Goal: Use online tool/utility: Use online tool/utility

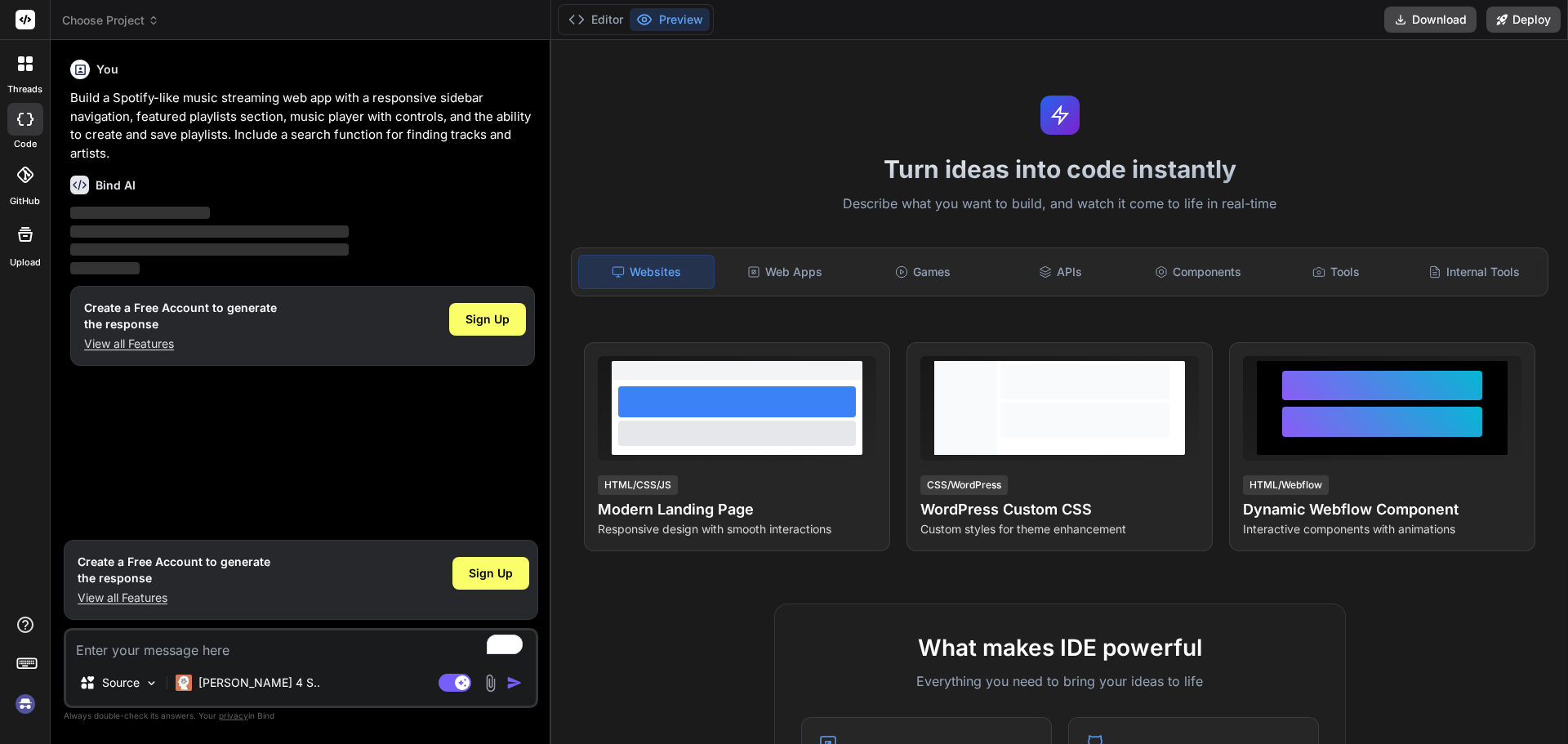
type textarea "x"
click at [1449, 18] on button "Download" at bounding box center [1430, 20] width 92 height 26
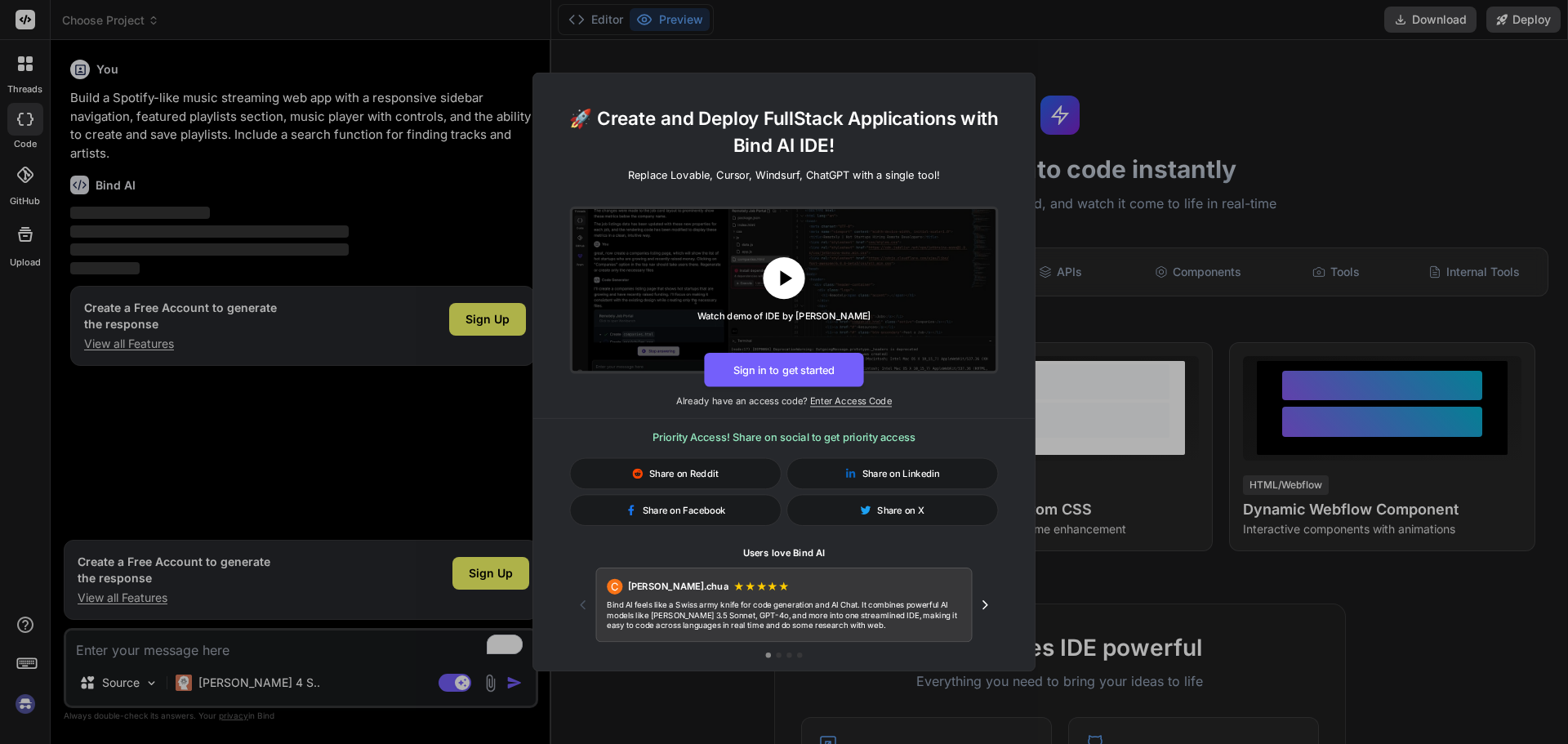
click at [793, 263] on button at bounding box center [784, 278] width 42 height 42
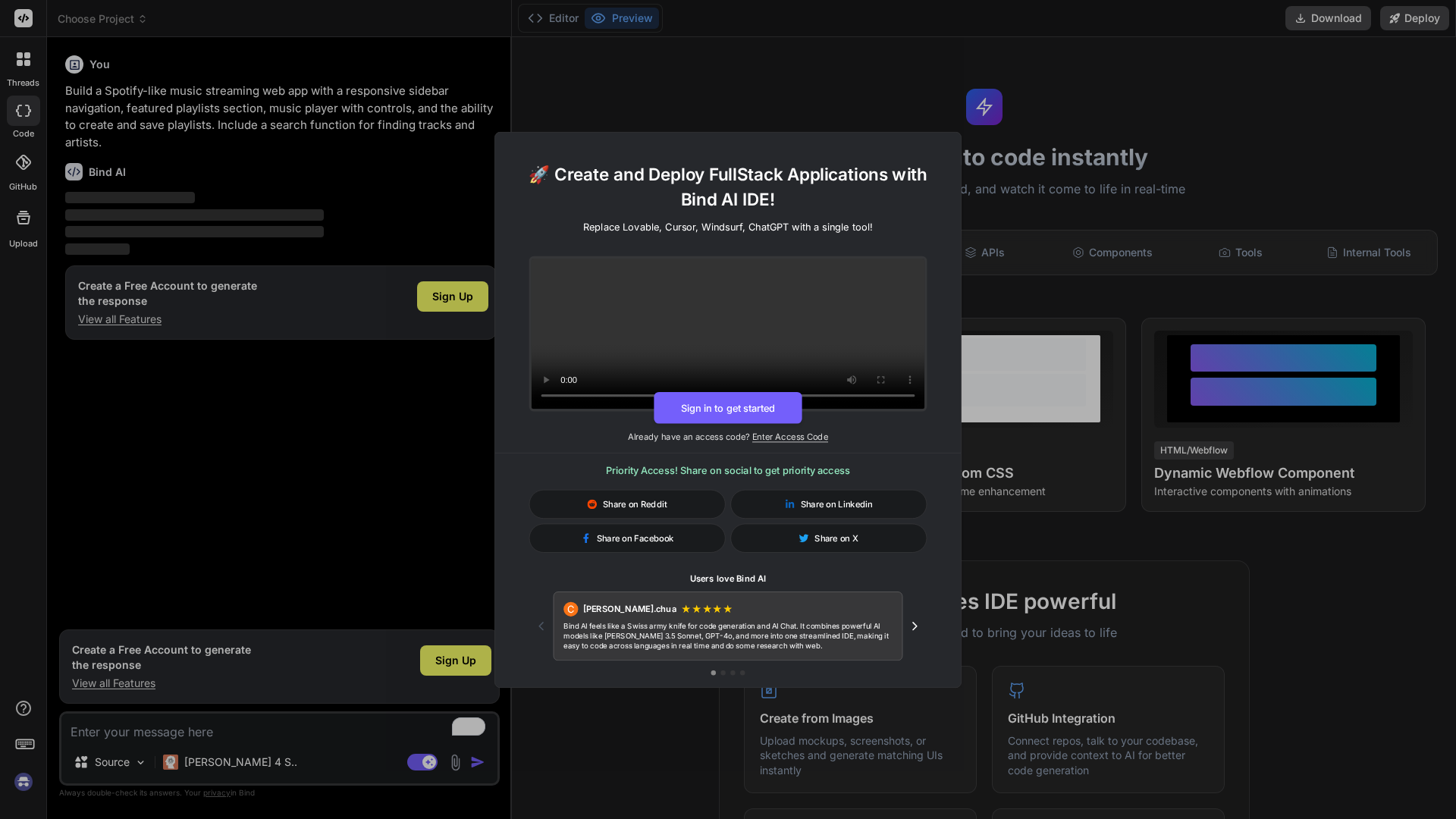
type textarea "x"
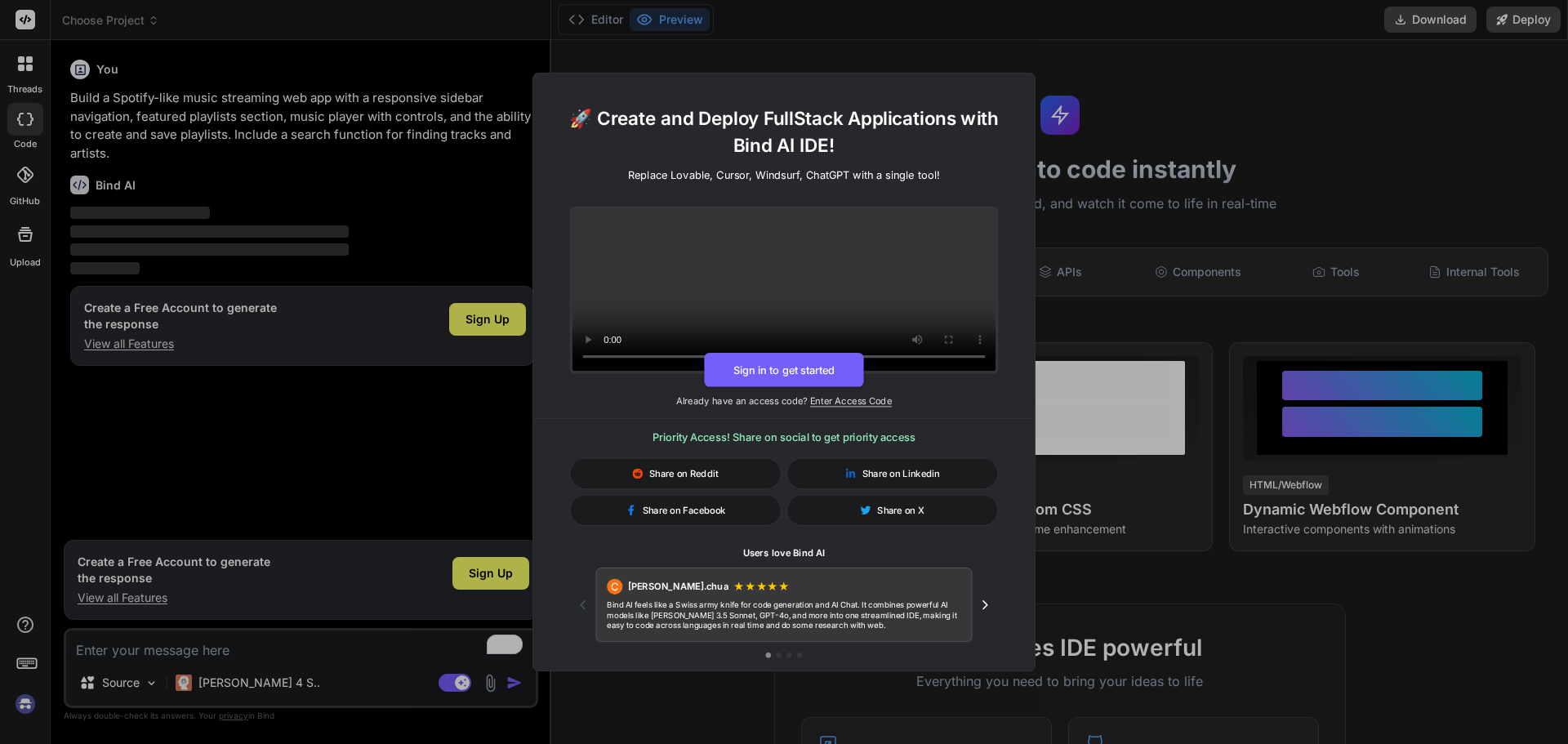
click at [1183, 122] on div "🚀 Create and Deploy FullStack Applications with Bind AI IDE! Replace Lovable, C…" at bounding box center [784, 372] width 1568 height 744
